Goal: Navigation & Orientation: Find specific page/section

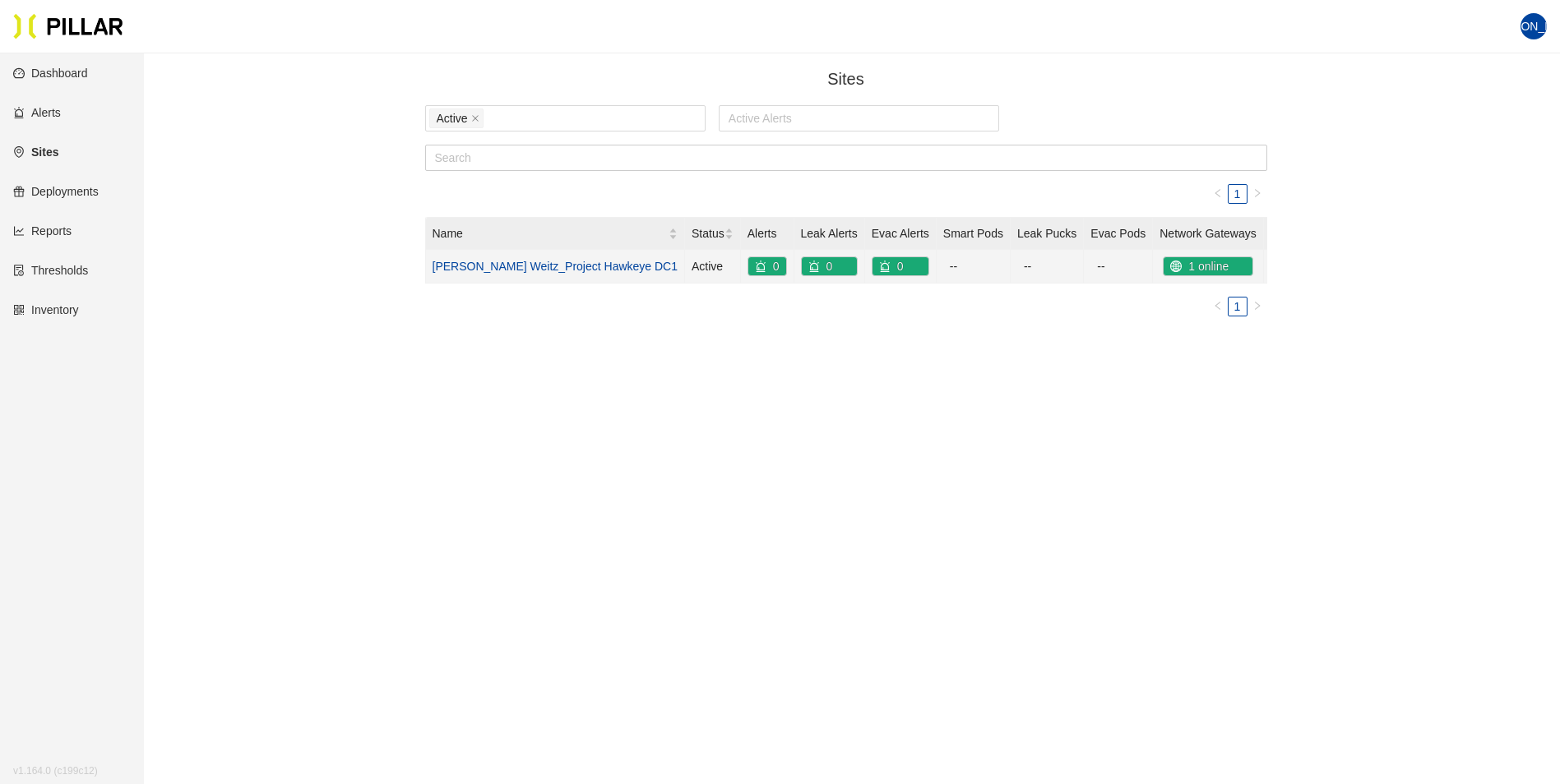
click at [558, 267] on link "[PERSON_NAME] Weitz_Project Hawkeye DC1" at bounding box center [555, 267] width 246 height 13
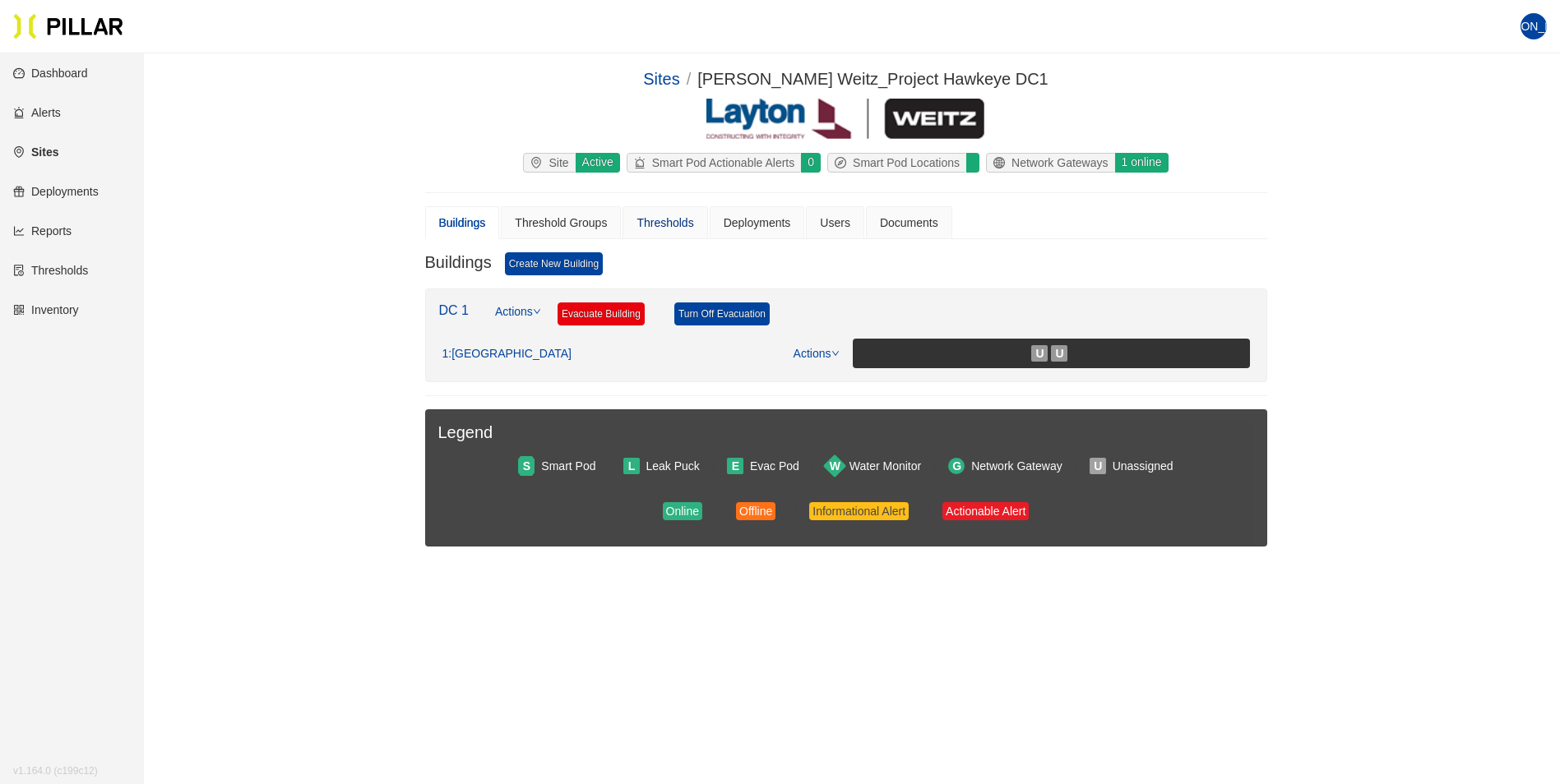
click at [678, 225] on div "Thresholds" at bounding box center [665, 223] width 56 height 18
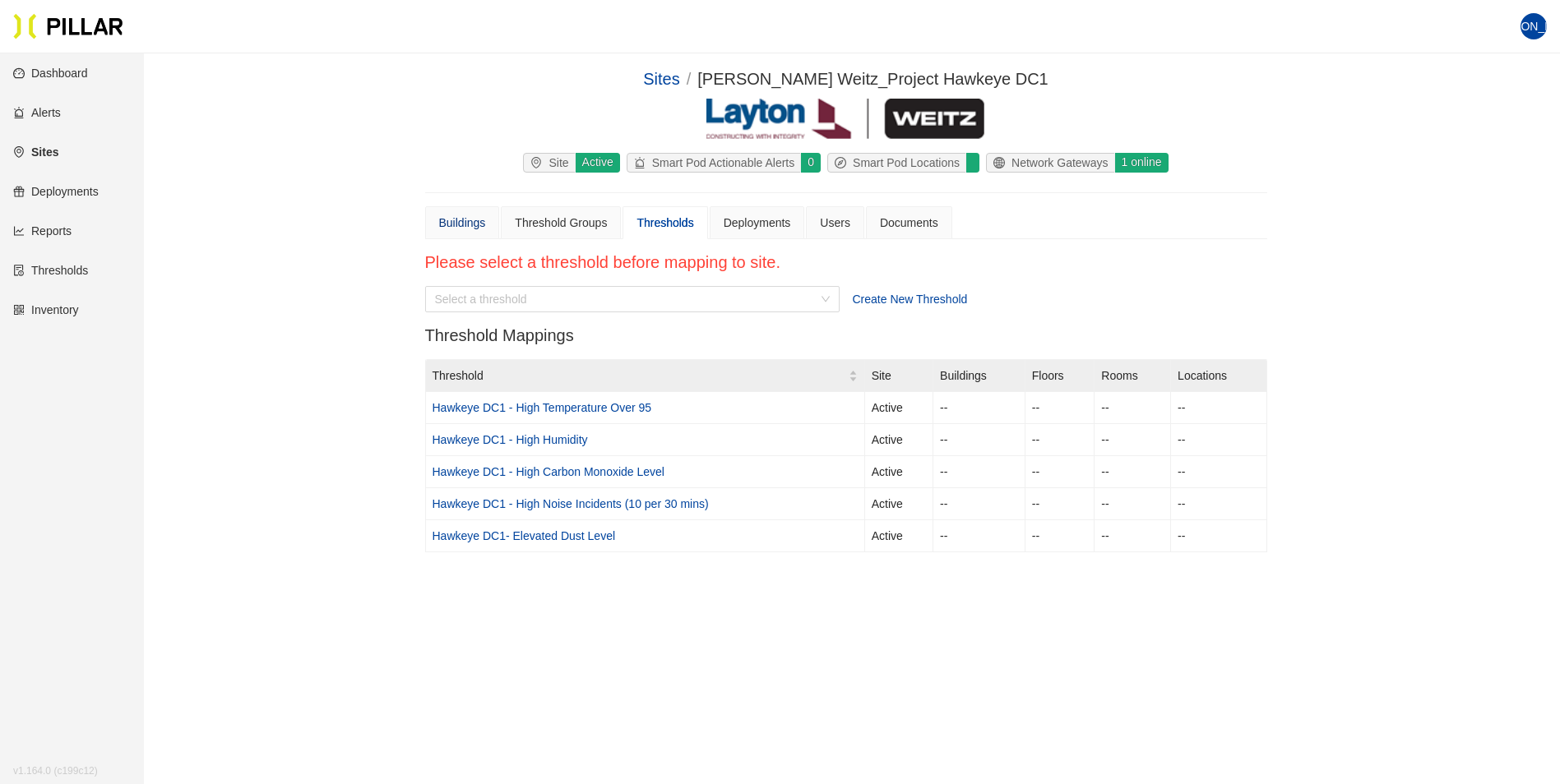
click at [455, 224] on div "Buildings" at bounding box center [462, 223] width 47 height 18
